Goal: Information Seeking & Learning: Learn about a topic

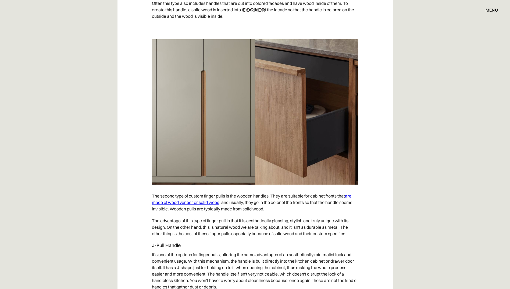
scroll to position [1524, 0]
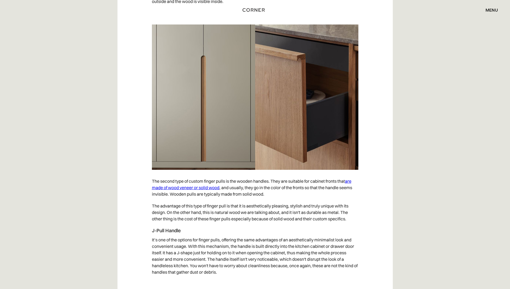
click at [351, 181] on link "are made of wood veneer or solid wood" at bounding box center [251, 184] width 199 height 12
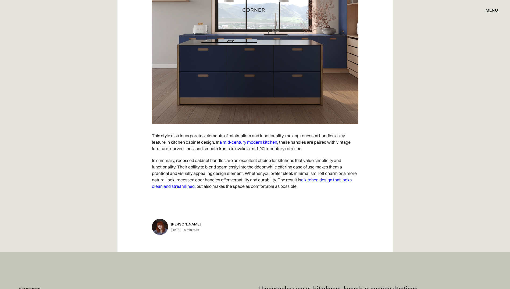
scroll to position [3011, 0]
